Goal: Navigation & Orientation: Find specific page/section

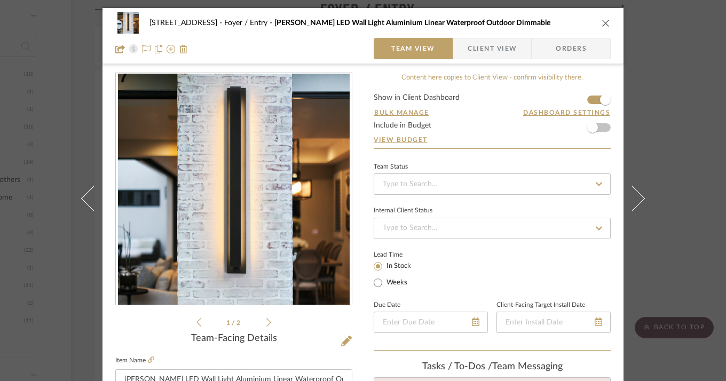
scroll to position [120, 0]
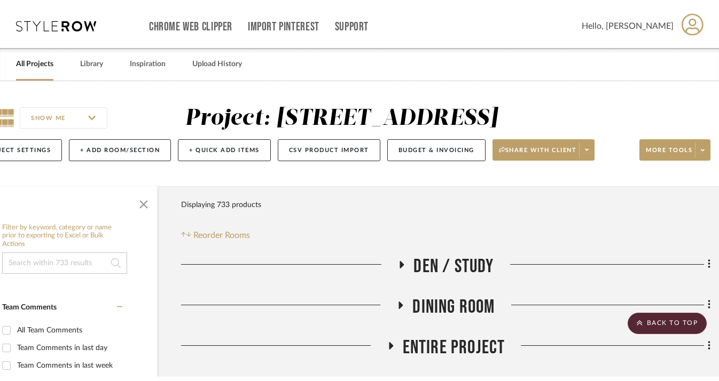
scroll to position [0, 0]
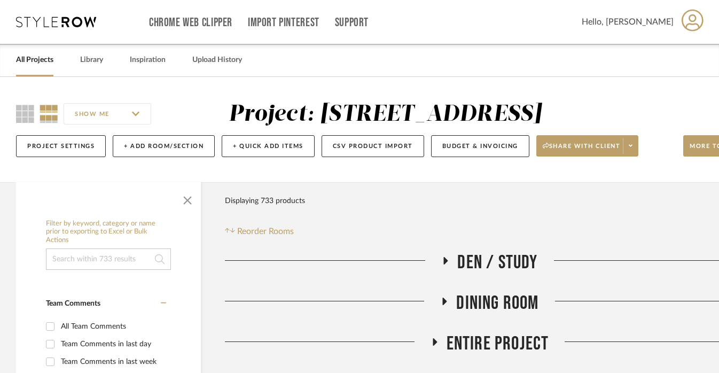
click at [42, 65] on link "All Projects" at bounding box center [34, 60] width 37 height 14
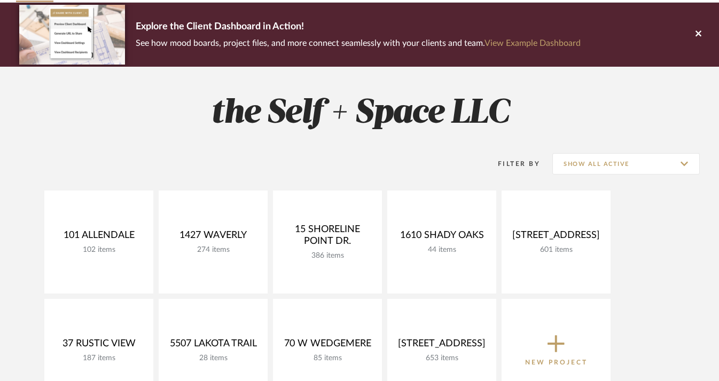
scroll to position [87, 0]
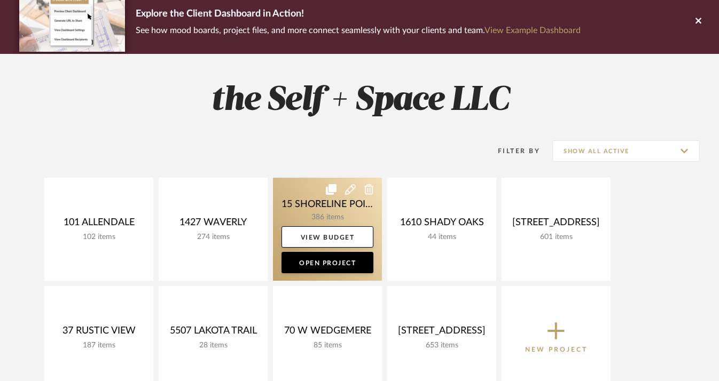
click at [305, 201] on link at bounding box center [327, 229] width 109 height 103
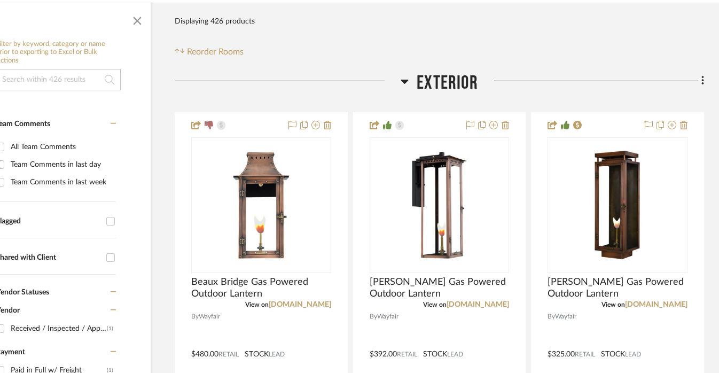
scroll to position [179, 50]
click at [412, 95] on h3 "Exterior" at bounding box center [438, 83] width 77 height 23
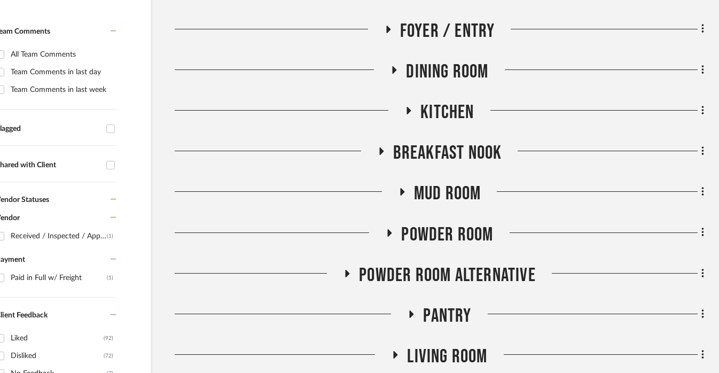
scroll to position [277, 50]
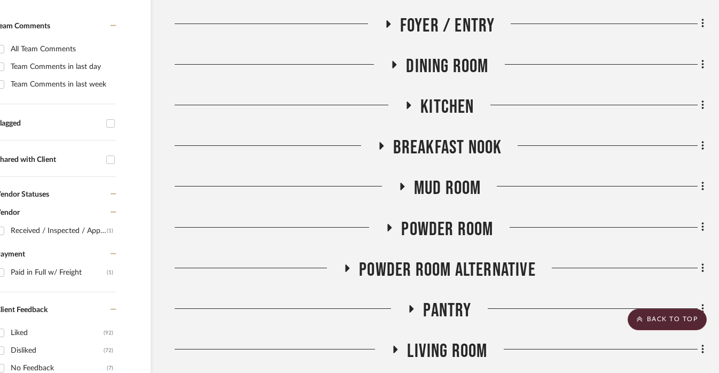
click at [400, 190] on icon at bounding box center [402, 186] width 4 height 7
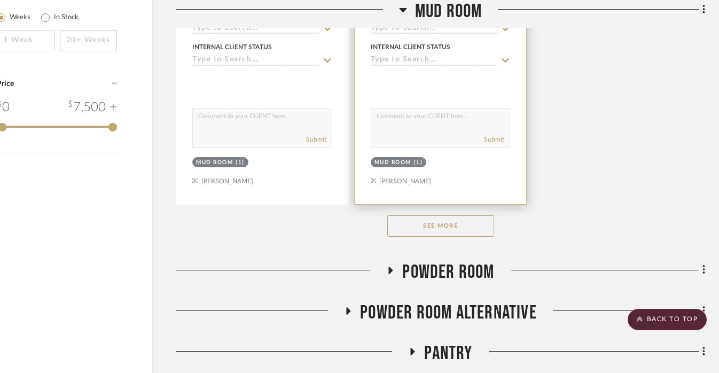
scroll to position [1720, 49]
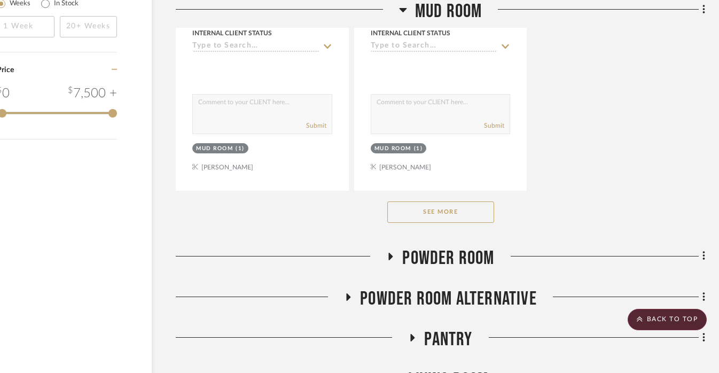
click at [423, 223] on button "See More" at bounding box center [440, 211] width 107 height 21
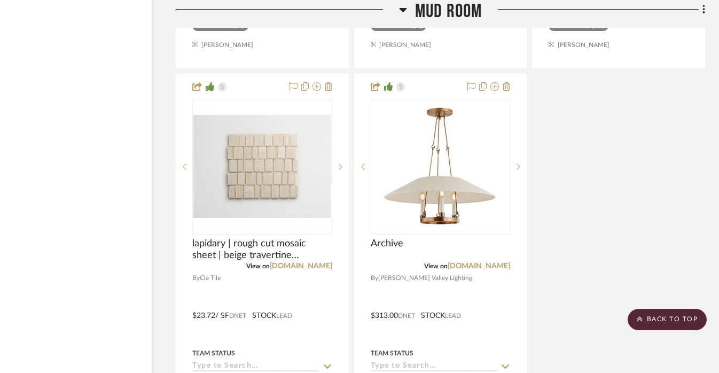
scroll to position [3739, 49]
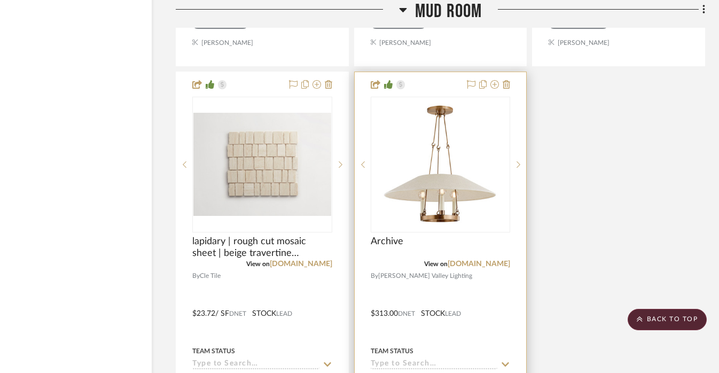
click at [441, 179] on img "0" at bounding box center [439, 164] width 133 height 133
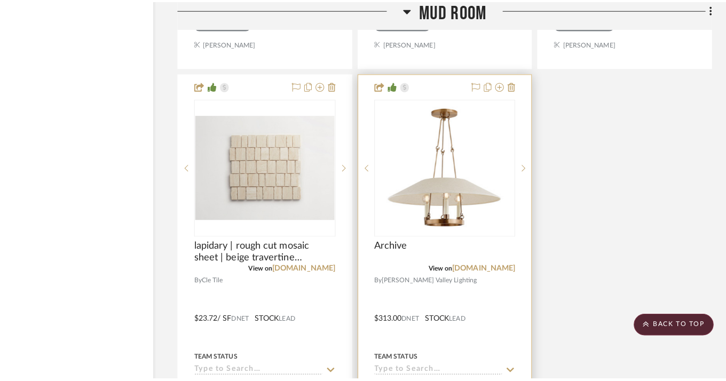
scroll to position [0, 0]
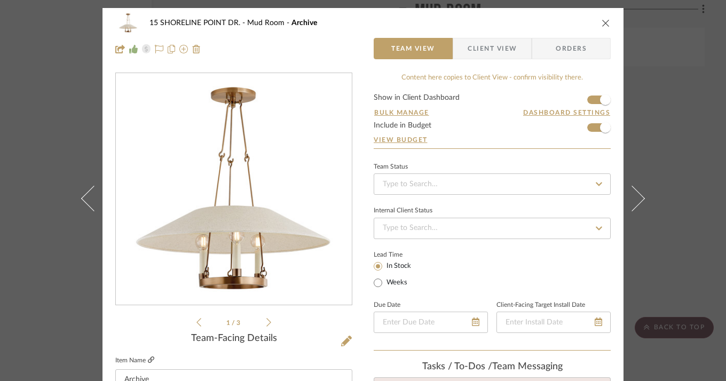
click at [148, 359] on icon at bounding box center [151, 360] width 6 height 6
